Goal: Complete application form

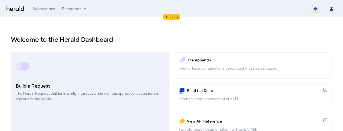
click at [30, 85] on h3 "Build a Request" at bounding box center [90, 86] width 149 height 8
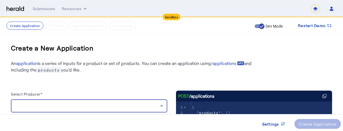
click at [48, 106] on div at bounding box center [87, 106] width 145 height 7
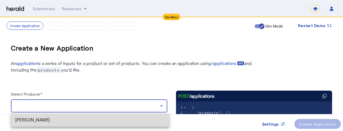
click at [51, 120] on span "[PERSON_NAME]" at bounding box center [90, 120] width 150 height 7
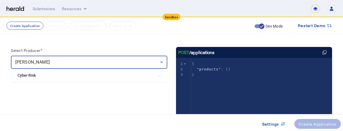
scroll to position [55, 0]
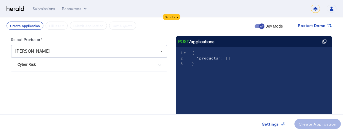
click at [34, 69] on mat-expansion-panel-header "Cyber Risk" at bounding box center [89, 64] width 156 height 13
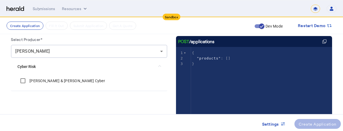
click at [36, 83] on label "[PERSON_NAME] & [PERSON_NAME] Cyber" at bounding box center [66, 80] width 77 height 5
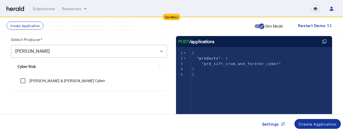
click at [307, 125] on div "Create Application" at bounding box center [318, 124] width 38 height 6
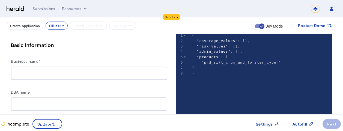
scroll to position [109, 0]
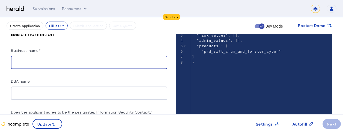
click at [50, 59] on input "Business name*" at bounding box center [89, 62] width 148 height 7
type input "**********"
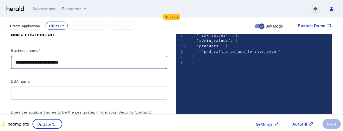
type input "**********"
type input "******"
type input "*****"
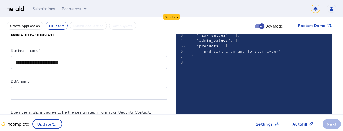
click at [99, 81] on div "DBA name" at bounding box center [89, 82] width 156 height 9
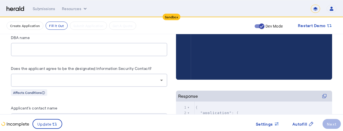
scroll to position [164, 4]
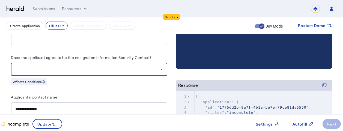
click at [99, 67] on div at bounding box center [87, 69] width 145 height 7
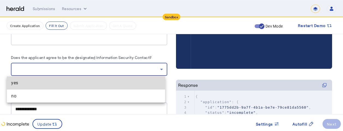
click at [88, 85] on span "yes" at bounding box center [86, 83] width 150 height 7
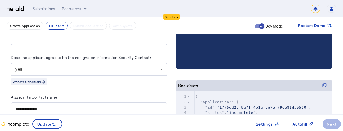
click at [91, 96] on div "Applicant's contact name" at bounding box center [89, 98] width 156 height 9
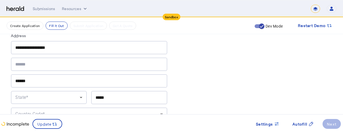
scroll to position [339, 4]
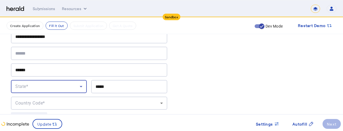
click at [71, 85] on div "State*" at bounding box center [47, 86] width 64 height 7
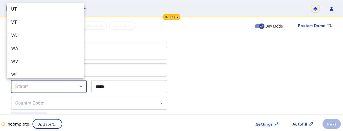
scroll to position [598, 0]
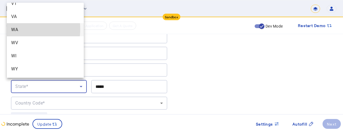
click at [16, 29] on span "WA" at bounding box center [45, 29] width 68 height 7
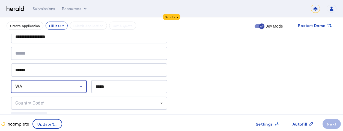
click at [113, 103] on div "Country Code*" at bounding box center [87, 103] width 145 height 7
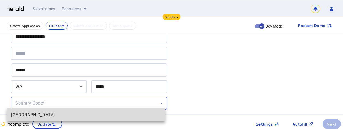
click at [109, 117] on span "[GEOGRAPHIC_DATA]" at bounding box center [86, 115] width 150 height 7
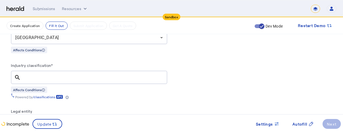
scroll to position [415, 4]
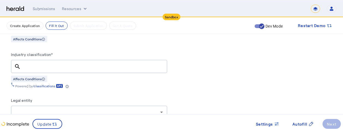
click at [104, 63] on input "Industry classification*" at bounding box center [94, 66] width 138 height 7
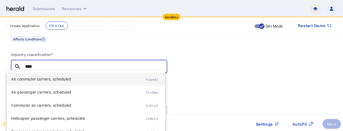
type input "****"
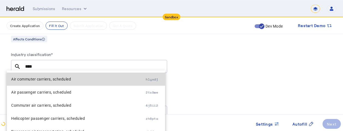
click at [102, 82] on span "Air commuter carriers, scheduled" at bounding box center [78, 79] width 135 height 7
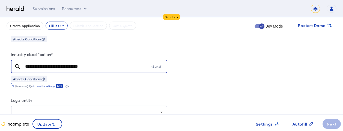
click at [156, 97] on div "Legal entity" at bounding box center [89, 101] width 156 height 9
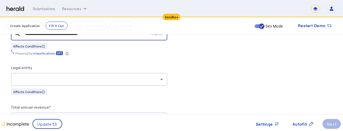
scroll to position [459, 4]
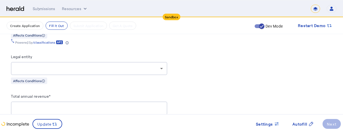
click at [147, 68] on div at bounding box center [87, 68] width 145 height 7
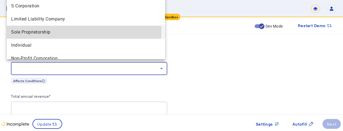
click at [58, 29] on span "Sole Proprietorship" at bounding box center [86, 32] width 150 height 7
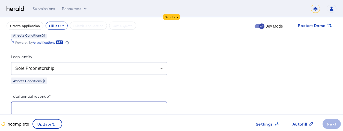
click at [120, 106] on input "Total annual revenue*" at bounding box center [89, 108] width 148 height 7
type input "**********"
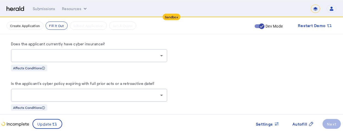
scroll to position [3235, 4]
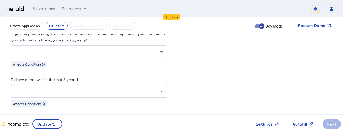
scroll to position [2515, 4]
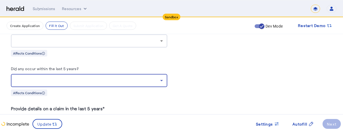
click at [155, 77] on div at bounding box center [87, 80] width 145 height 7
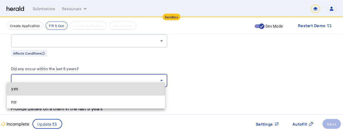
click at [138, 88] on span "yes" at bounding box center [86, 89] width 150 height 7
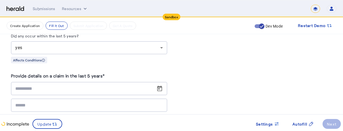
scroll to position [2558, 4]
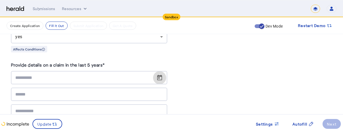
click at [156, 71] on span "Open calendar" at bounding box center [159, 77] width 13 height 13
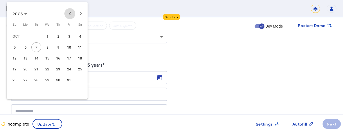
click at [70, 15] on span "Previous month" at bounding box center [69, 13] width 11 height 11
click at [34, 48] on span "2" at bounding box center [36, 47] width 10 height 10
type input "**********"
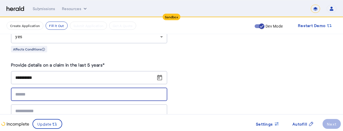
click at [95, 91] on input at bounding box center [89, 94] width 148 height 7
type input "******"
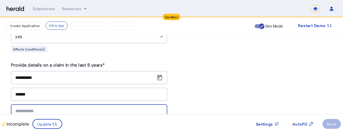
click at [56, 108] on input "text" at bounding box center [89, 111] width 148 height 7
type input "****"
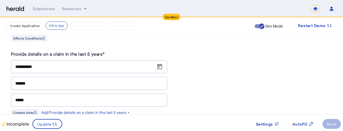
scroll to position [2580, 4]
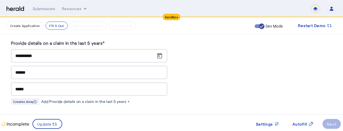
click at [106, 99] on div "Add Provide details on a claim in the last 5 years +" at bounding box center [85, 101] width 89 height 5
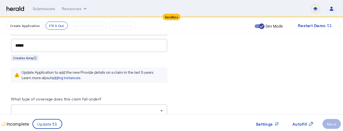
scroll to position [2635, 4]
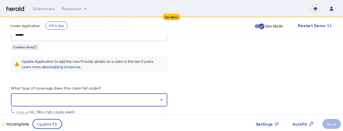
click at [121, 97] on div at bounding box center [87, 100] width 145 height 7
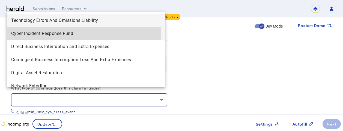
click at [59, 32] on span "Cyber Incident Response Fund" at bounding box center [86, 33] width 150 height 7
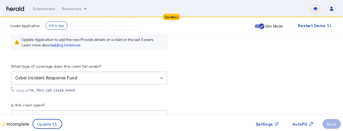
scroll to position [2668, 4]
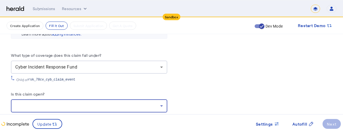
click at [119, 103] on div at bounding box center [87, 106] width 145 height 7
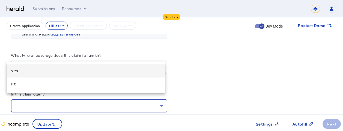
click at [66, 70] on span "yes" at bounding box center [86, 71] width 150 height 7
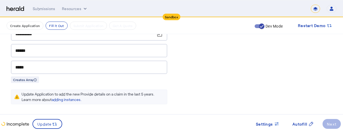
scroll to position [2591, 4]
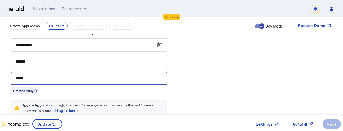
click at [32, 75] on input "****" at bounding box center [89, 78] width 148 height 7
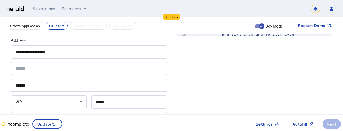
scroll to position [175, 4]
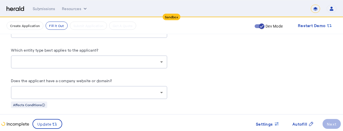
scroll to position [666, 4]
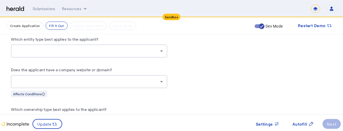
click at [109, 78] on div at bounding box center [87, 81] width 145 height 7
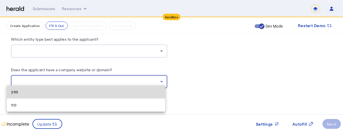
click at [78, 93] on span "yes" at bounding box center [86, 92] width 150 height 7
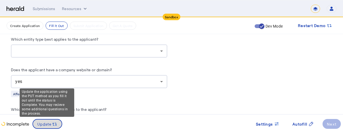
click at [46, 125] on span "Update" at bounding box center [44, 124] width 14 height 6
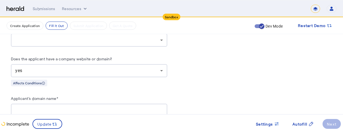
scroll to position [688, 4]
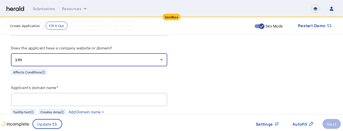
click at [86, 57] on div "yes" at bounding box center [87, 60] width 145 height 7
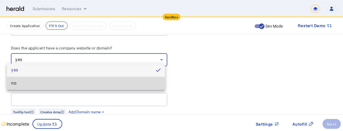
click at [66, 87] on mat-option "no" at bounding box center [86, 83] width 158 height 13
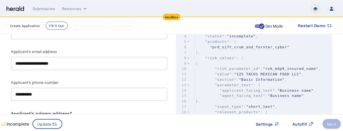
scroll to position [251, 4]
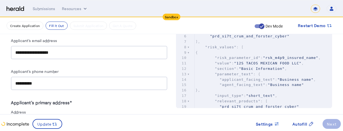
click at [111, 103] on herald-label "Applicant's primary address*" at bounding box center [89, 104] width 156 height 10
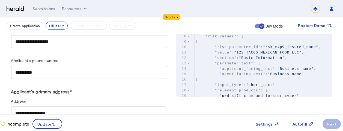
scroll to position [273, 4]
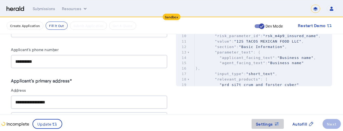
click at [261, 125] on span "Settings" at bounding box center [264, 124] width 17 height 6
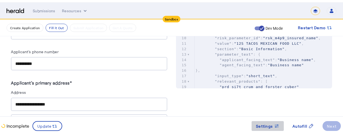
scroll to position [0, 0]
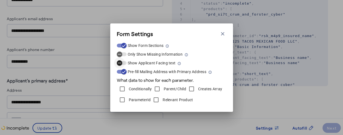
click at [125, 63] on span "button" at bounding box center [122, 63] width 10 height 4
click at [125, 53] on span "button" at bounding box center [119, 54] width 11 height 11
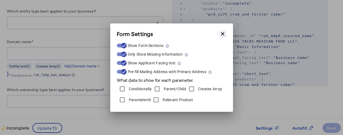
click at [222, 34] on icon "button" at bounding box center [222, 33] width 3 height 3
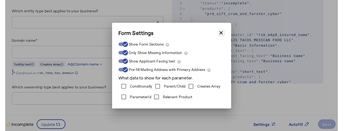
scroll to position [273, 4]
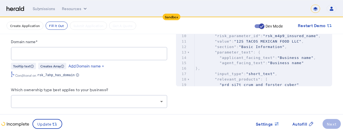
click at [133, 39] on div "Domain name*" at bounding box center [89, 42] width 156 height 9
click at [133, 38] on div "Domain name*" at bounding box center [89, 42] width 156 height 9
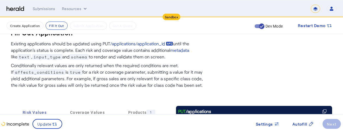
scroll to position [0, 4]
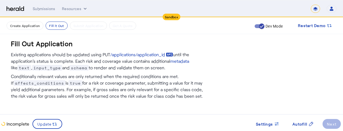
click at [95, 41] on div "Fill Out Application" at bounding box center [171, 43] width 321 height 9
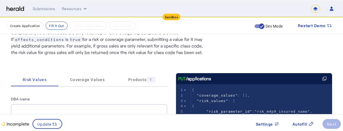
scroll to position [87, 4]
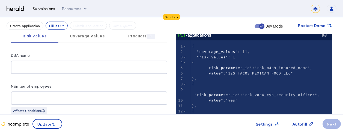
click at [49, 9] on div "Submissions" at bounding box center [44, 8] width 23 height 5
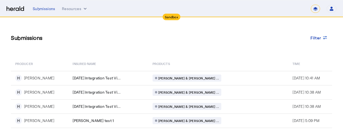
click at [111, 43] on div "Submissions Filter" at bounding box center [171, 37] width 321 height 19
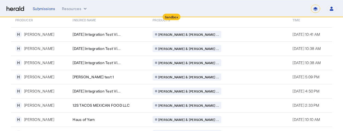
scroll to position [55, 0]
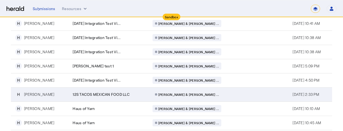
click at [88, 94] on span "12S TACOS MEXICAN FOOD LLC" at bounding box center [101, 94] width 57 height 5
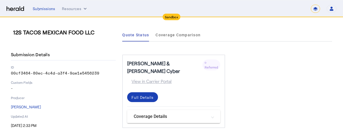
click at [94, 52] on div "Submission Details" at bounding box center [63, 54] width 105 height 11
click at [49, 11] on div "Submissions Resources ******* Open user menu [PERSON_NAME] Herald API Profile M…" at bounding box center [185, 9] width 304 height 8
click at [48, 10] on div "Submissions" at bounding box center [44, 8] width 23 height 5
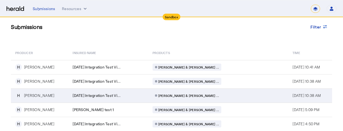
scroll to position [22, 0]
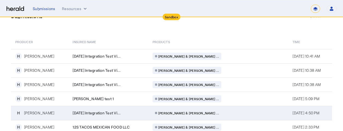
click at [97, 114] on span "[DATE] Integration Test Vi..." at bounding box center [97, 112] width 48 height 5
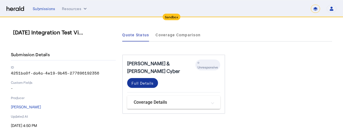
click at [145, 80] on div "Full Details" at bounding box center [143, 83] width 22 height 6
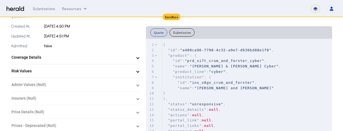
scroll to position [153, 0]
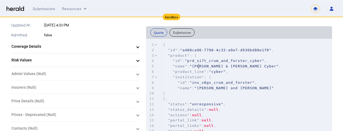
click at [200, 66] on span ""[PERSON_NAME] & [PERSON_NAME] Cyber"" at bounding box center [234, 66] width 89 height 4
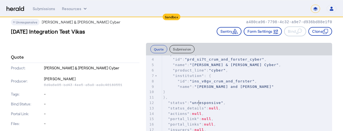
scroll to position [0, 0]
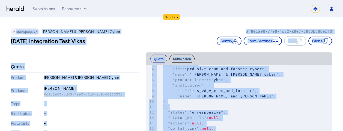
drag, startPoint x: 338, startPoint y: 15, endPoint x: 155, endPoint y: 79, distance: 193.8
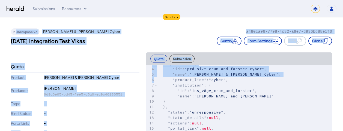
click at [144, 31] on div "Unresponsive [PERSON_NAME] & [PERSON_NAME] Cyber a480ca96-7798-4c32-a9e7-d936bd…" at bounding box center [171, 31] width 321 height 7
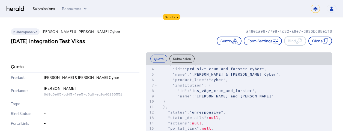
click at [45, 8] on div "Submissions" at bounding box center [44, 8] width 23 height 5
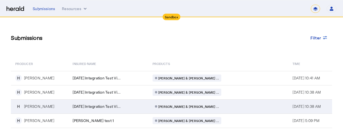
click at [115, 108] on span "[DATE] Integration Test Vi..." at bounding box center [97, 106] width 48 height 5
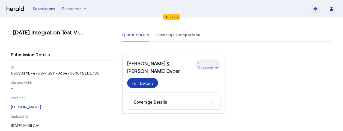
click at [70, 90] on p "-" at bounding box center [63, 88] width 105 height 5
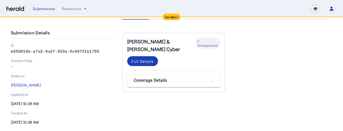
scroll to position [27, 0]
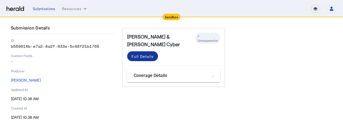
click at [138, 54] on div "Full Details" at bounding box center [143, 57] width 22 height 6
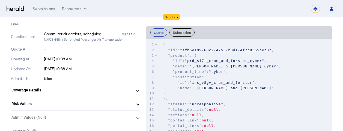
scroll to position [120, 0]
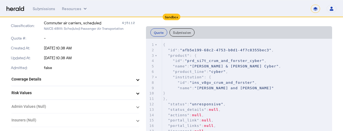
click at [100, 94] on mat-panel-title "Risk Values" at bounding box center [71, 93] width 121 height 6
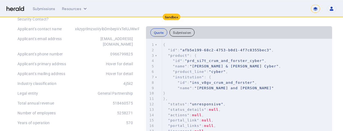
scroll to position [251, 0]
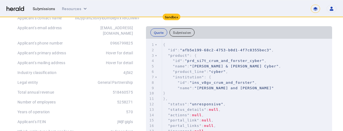
click at [48, 10] on div "Submissions" at bounding box center [44, 8] width 23 height 5
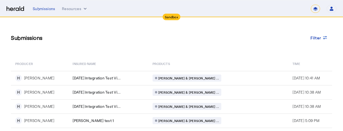
click at [58, 33] on div "Submissions Filter" at bounding box center [171, 37] width 321 height 19
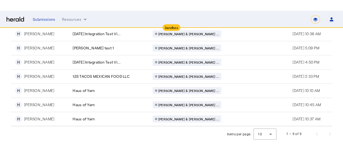
scroll to position [62, 0]
